Goal: Task Accomplishment & Management: Use online tool/utility

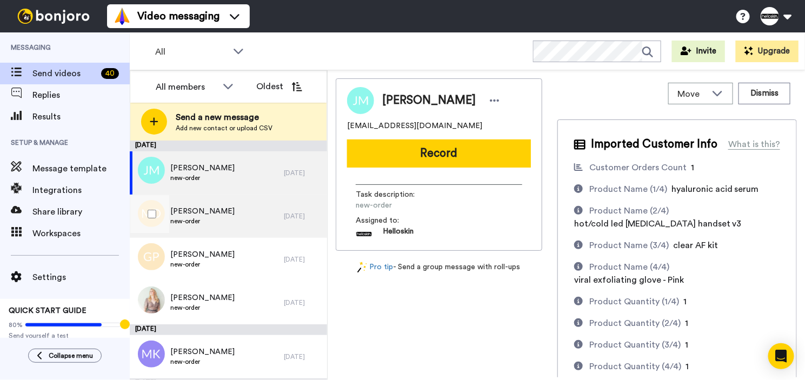
click at [220, 232] on div "[PERSON_NAME] new-order" at bounding box center [207, 216] width 154 height 43
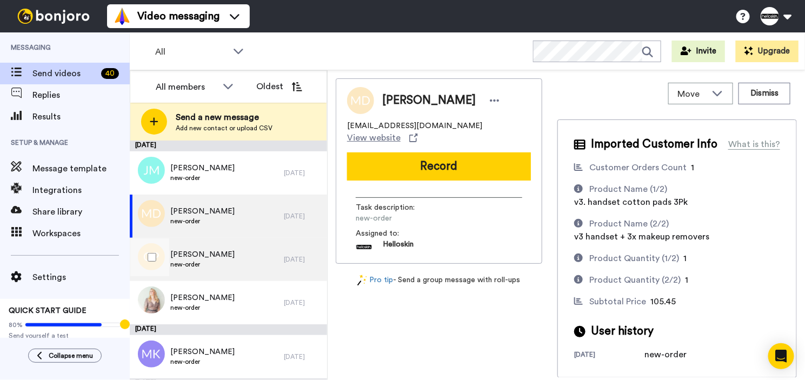
click at [220, 251] on div "[PERSON_NAME] new-order" at bounding box center [207, 259] width 154 height 43
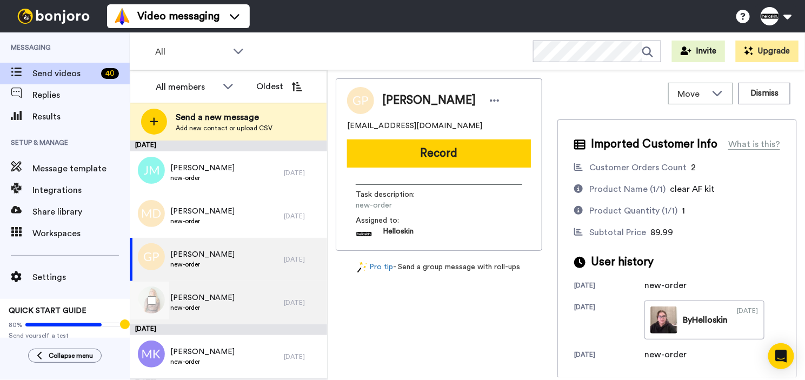
click at [235, 306] on div "[PERSON_NAME] new-order" at bounding box center [207, 302] width 154 height 43
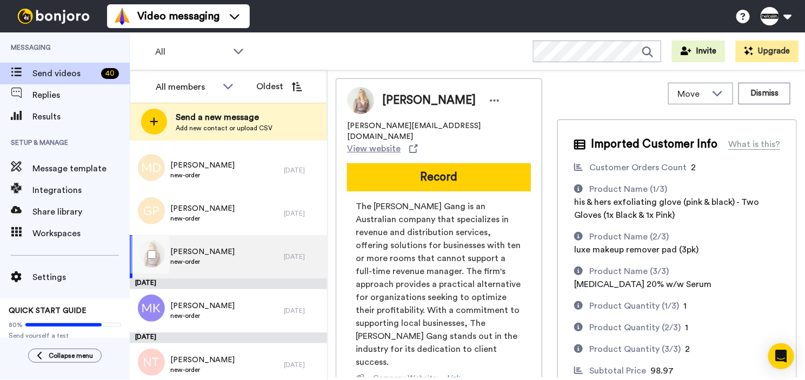
scroll to position [71, 0]
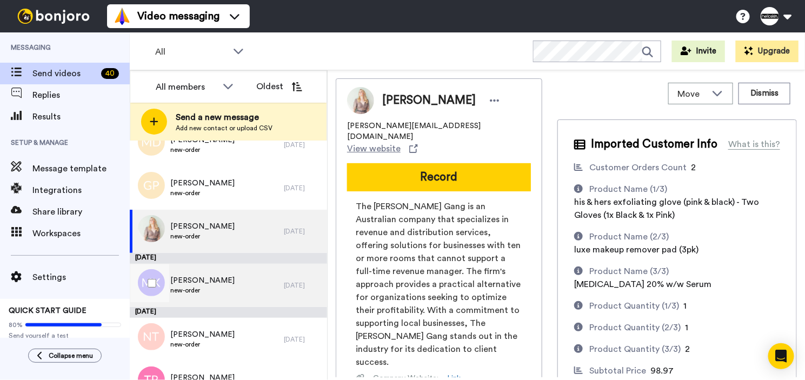
click at [247, 295] on div "[PERSON_NAME] new-order" at bounding box center [207, 285] width 154 height 43
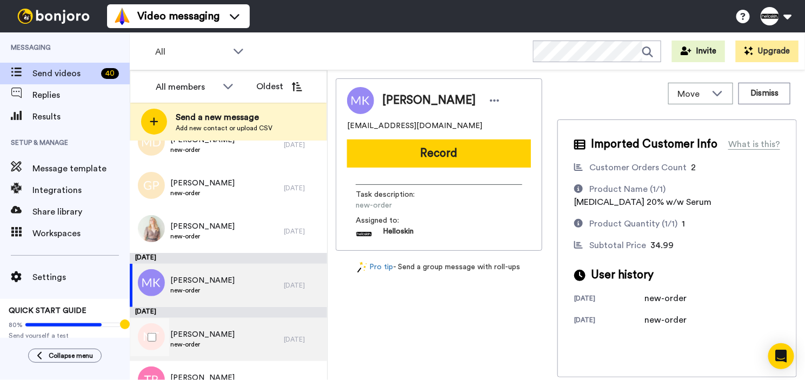
click at [180, 338] on span "[PERSON_NAME]" at bounding box center [202, 334] width 64 height 11
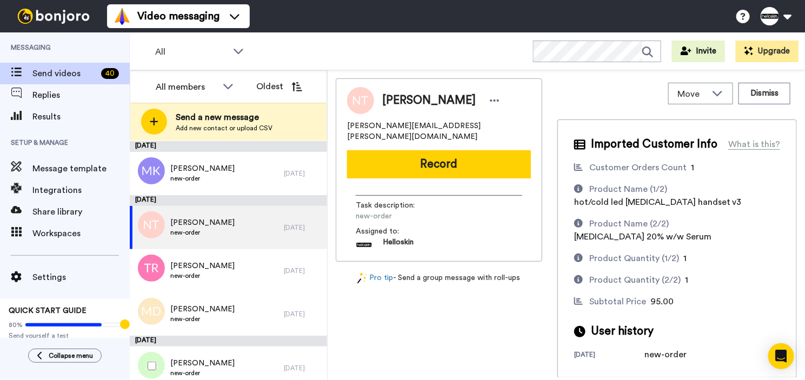
scroll to position [243, 0]
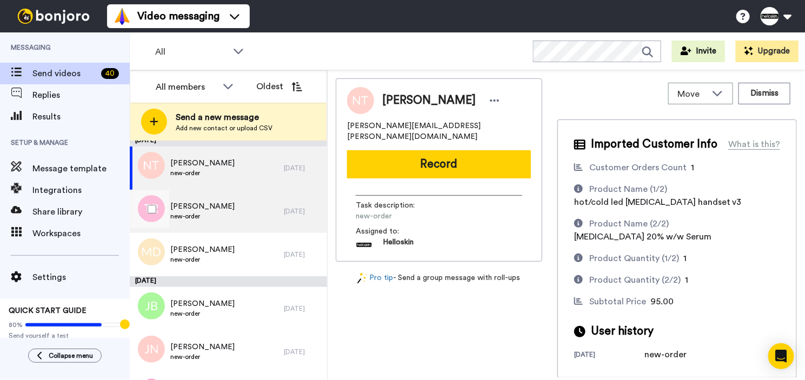
click at [248, 223] on div "[PERSON_NAME] new-order" at bounding box center [207, 211] width 154 height 43
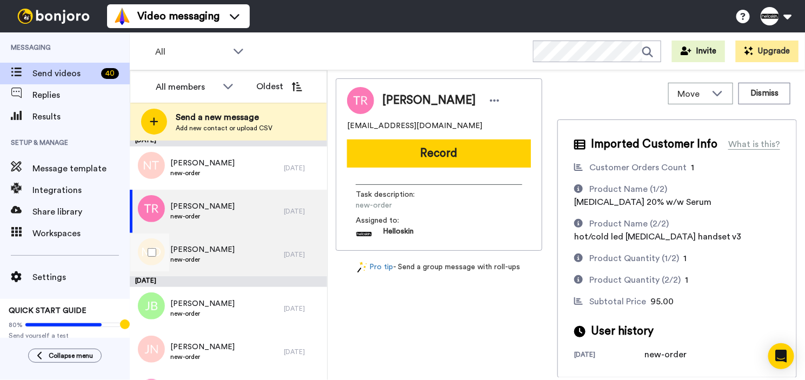
click at [244, 256] on div "[PERSON_NAME] new-order" at bounding box center [207, 254] width 154 height 43
